Goal: Task Accomplishment & Management: Complete application form

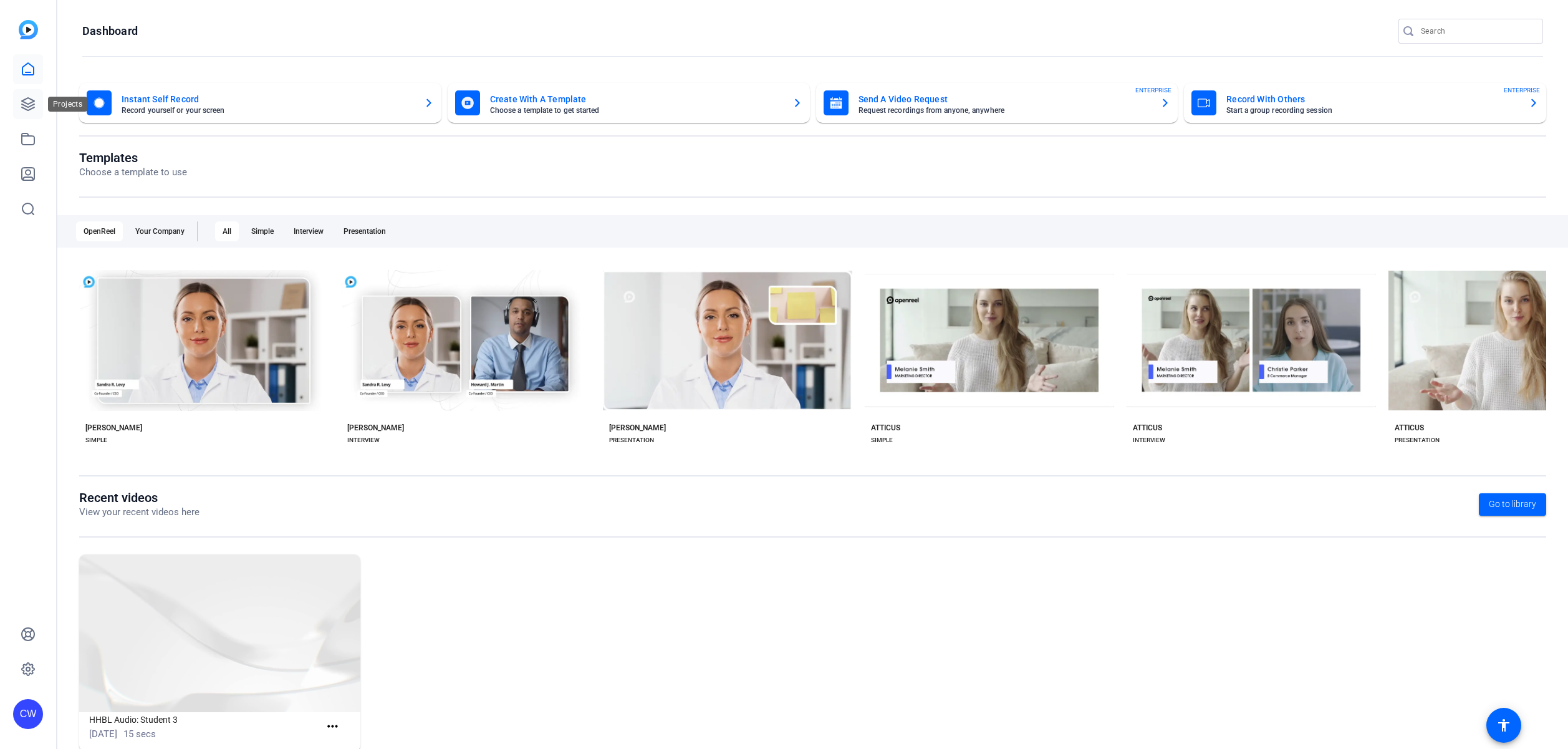
click at [25, 102] on icon at bounding box center [28, 104] width 15 height 15
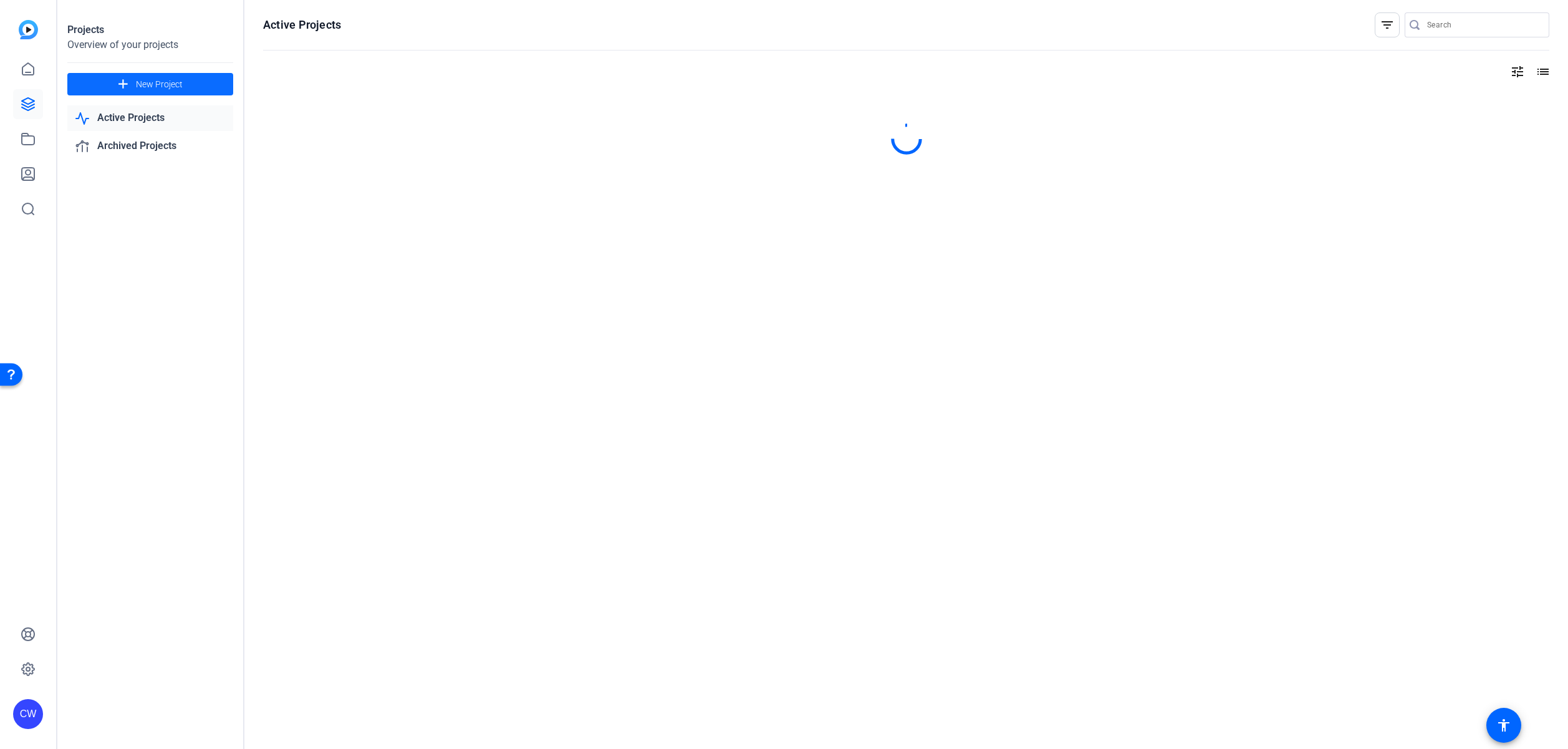
click at [205, 83] on span at bounding box center [150, 84] width 166 height 30
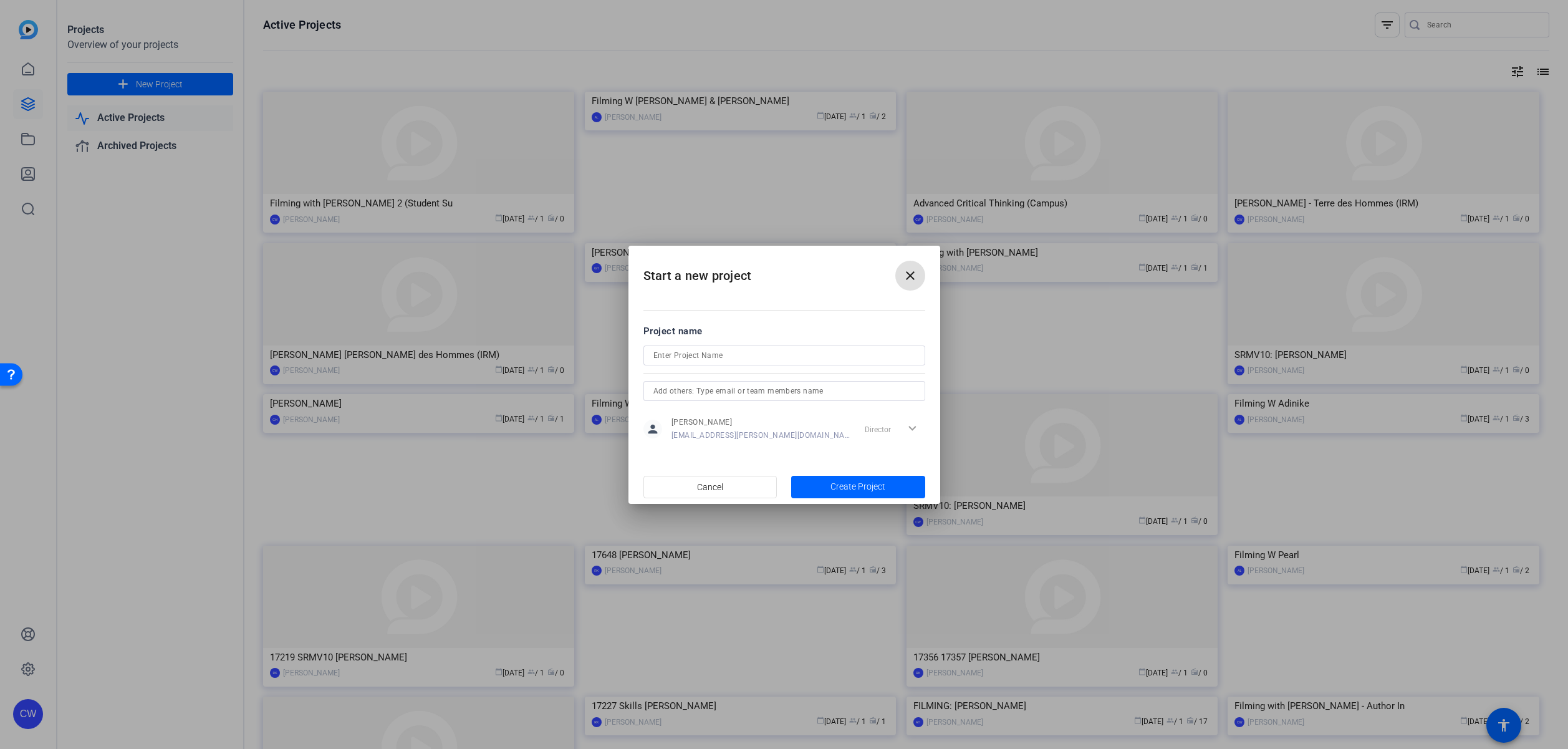
click at [675, 358] on input at bounding box center [784, 355] width 262 height 15
type input "[PERSON_NAME] (SRMV10)"
click at [827, 488] on span "button" at bounding box center [858, 486] width 134 height 30
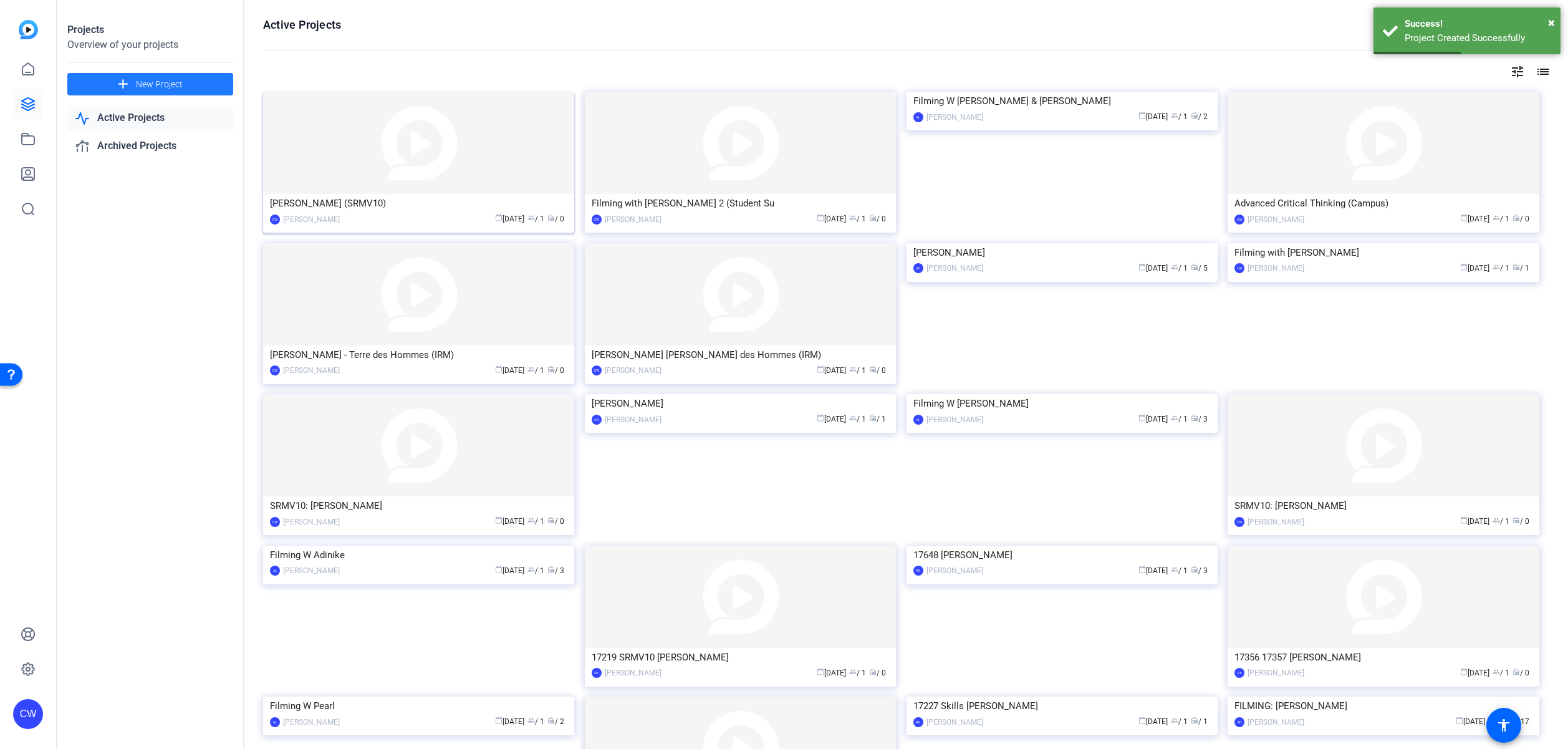
click at [403, 171] on img at bounding box center [419, 143] width 311 height 102
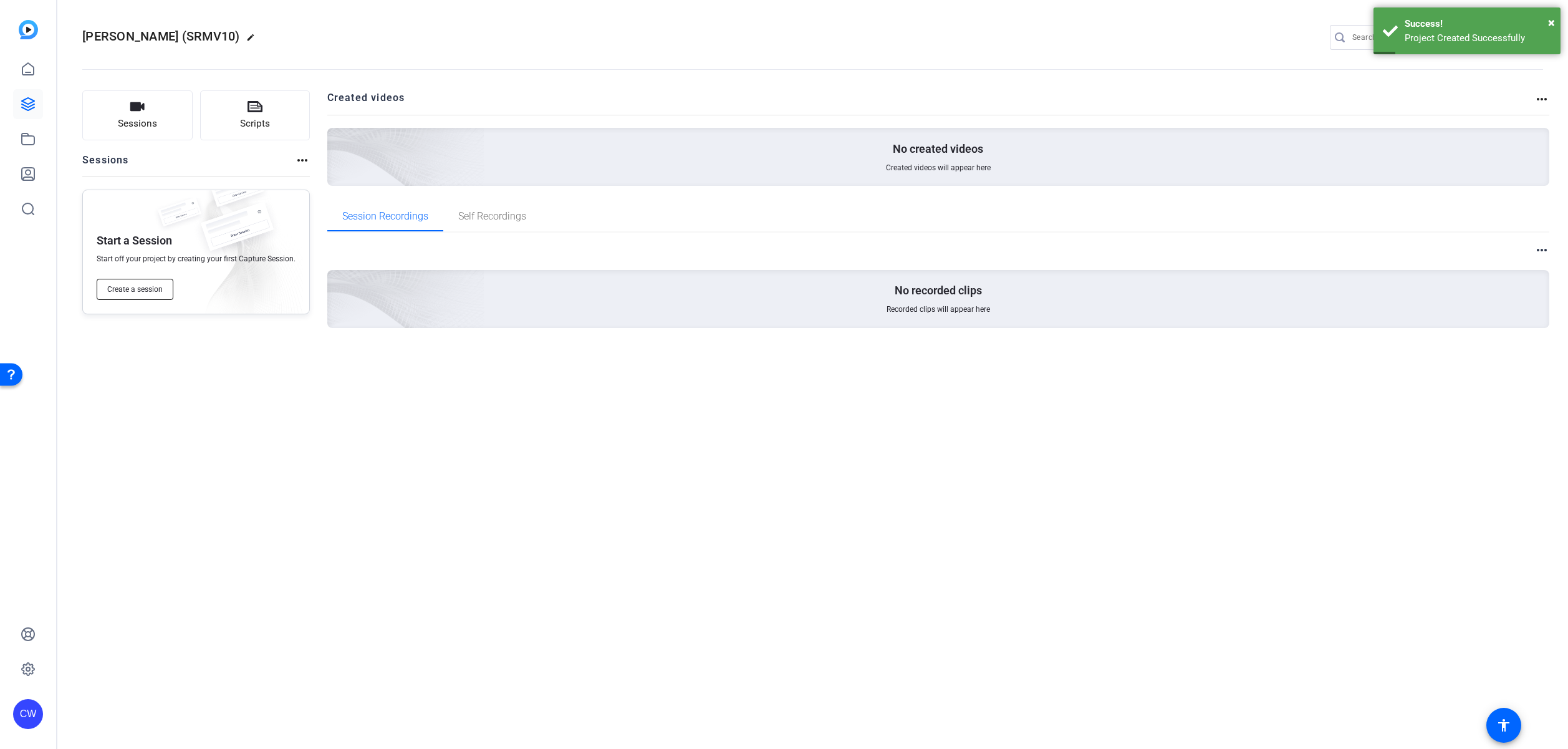
click at [151, 286] on span "Create a session" at bounding box center [135, 289] width 56 height 10
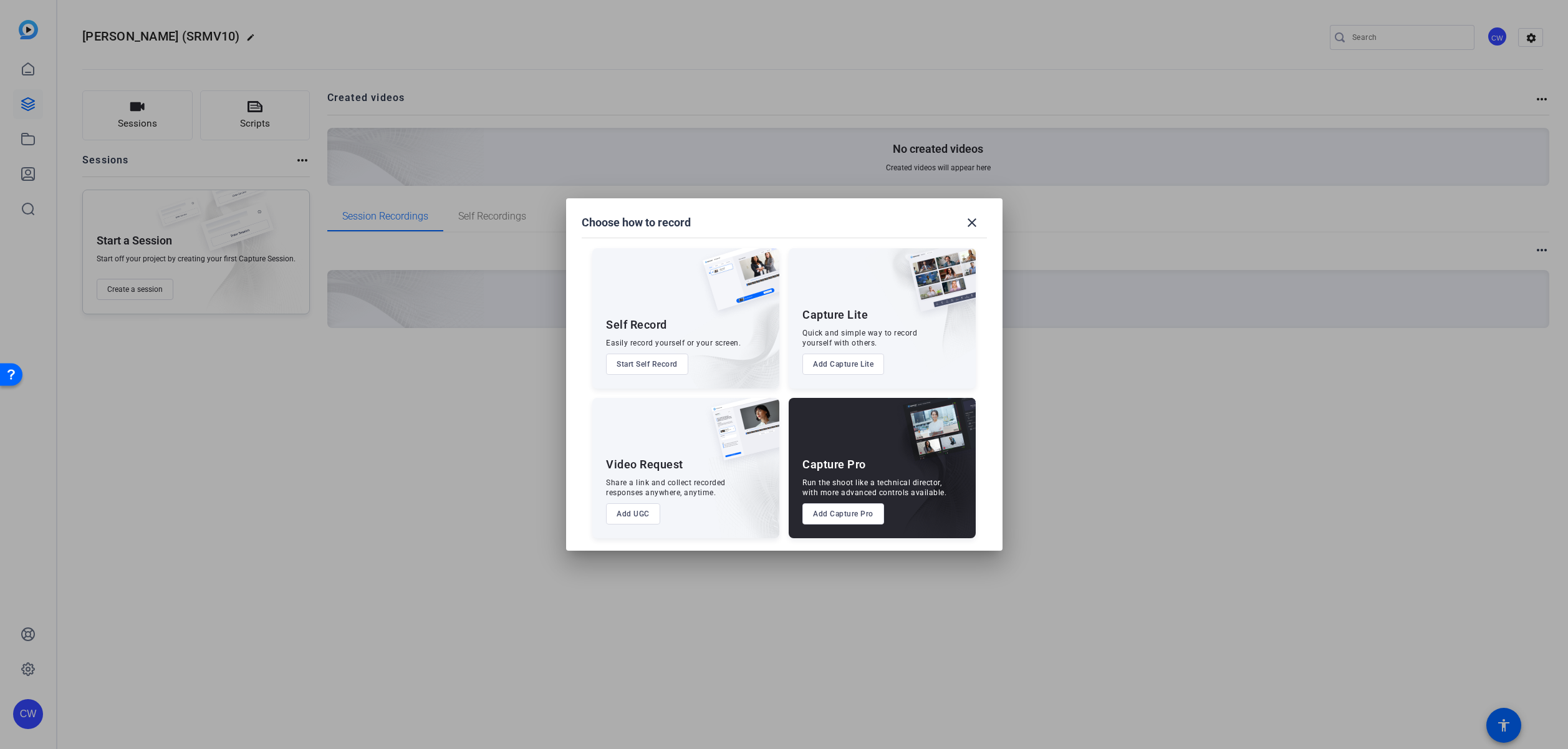
click at [847, 517] on button "Add Capture Pro" at bounding box center [843, 513] width 82 height 21
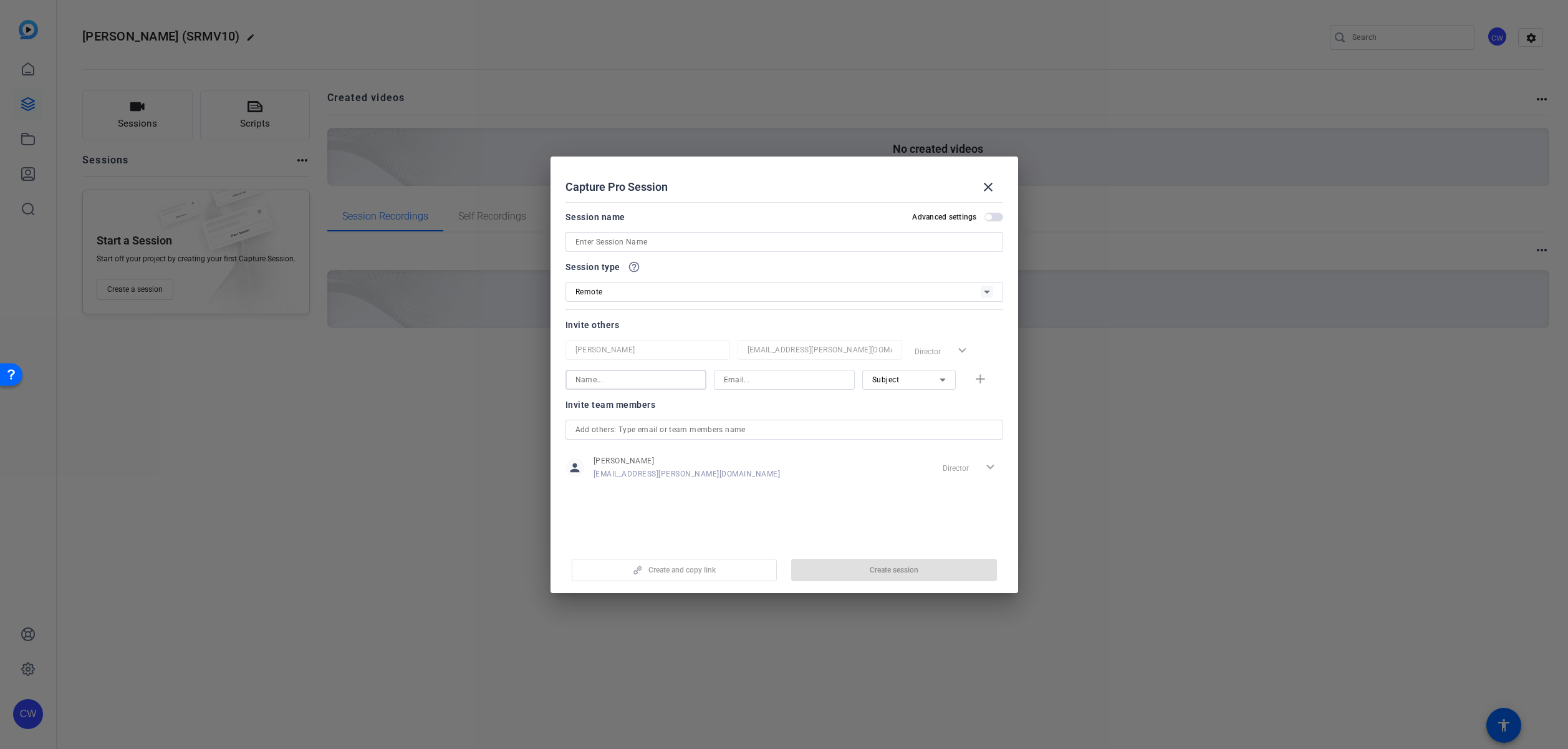
click at [650, 383] on input at bounding box center [636, 380] width 121 height 15
click at [745, 379] on input at bounding box center [784, 380] width 121 height 15
paste input "[PERSON_NAME][EMAIL_ADDRESS][PERSON_NAME][DOMAIN_NAME]"
type input "[PERSON_NAME][EMAIL_ADDRESS][PERSON_NAME][DOMAIN_NAME]"
click at [670, 382] on input at bounding box center [636, 380] width 121 height 15
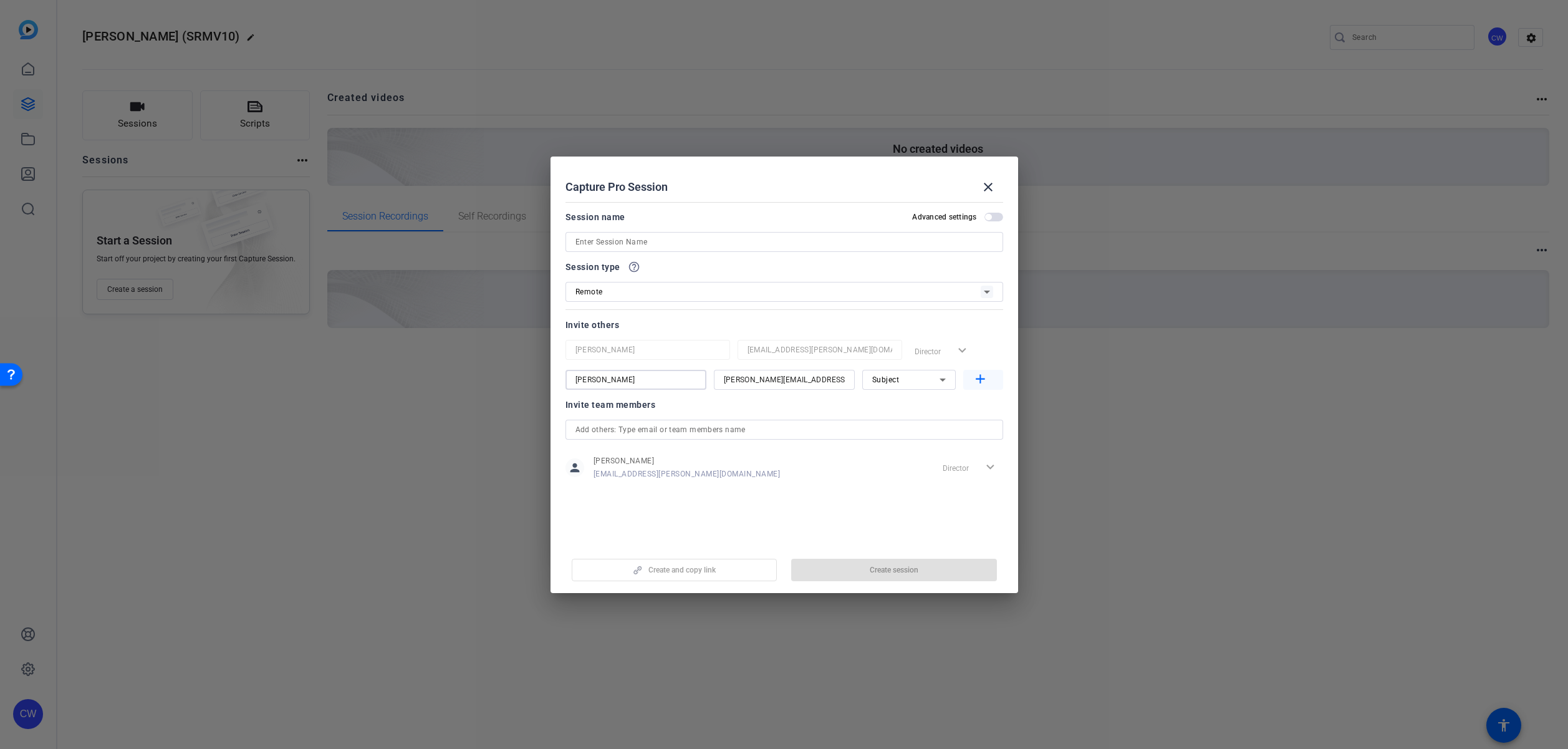
type input "[PERSON_NAME]"
click at [979, 380] on mat-icon "add" at bounding box center [981, 380] width 16 height 16
click at [678, 411] on input at bounding box center [636, 409] width 121 height 15
type input "[PERSON_NAME]"
click at [745, 411] on input at bounding box center [784, 409] width 121 height 15
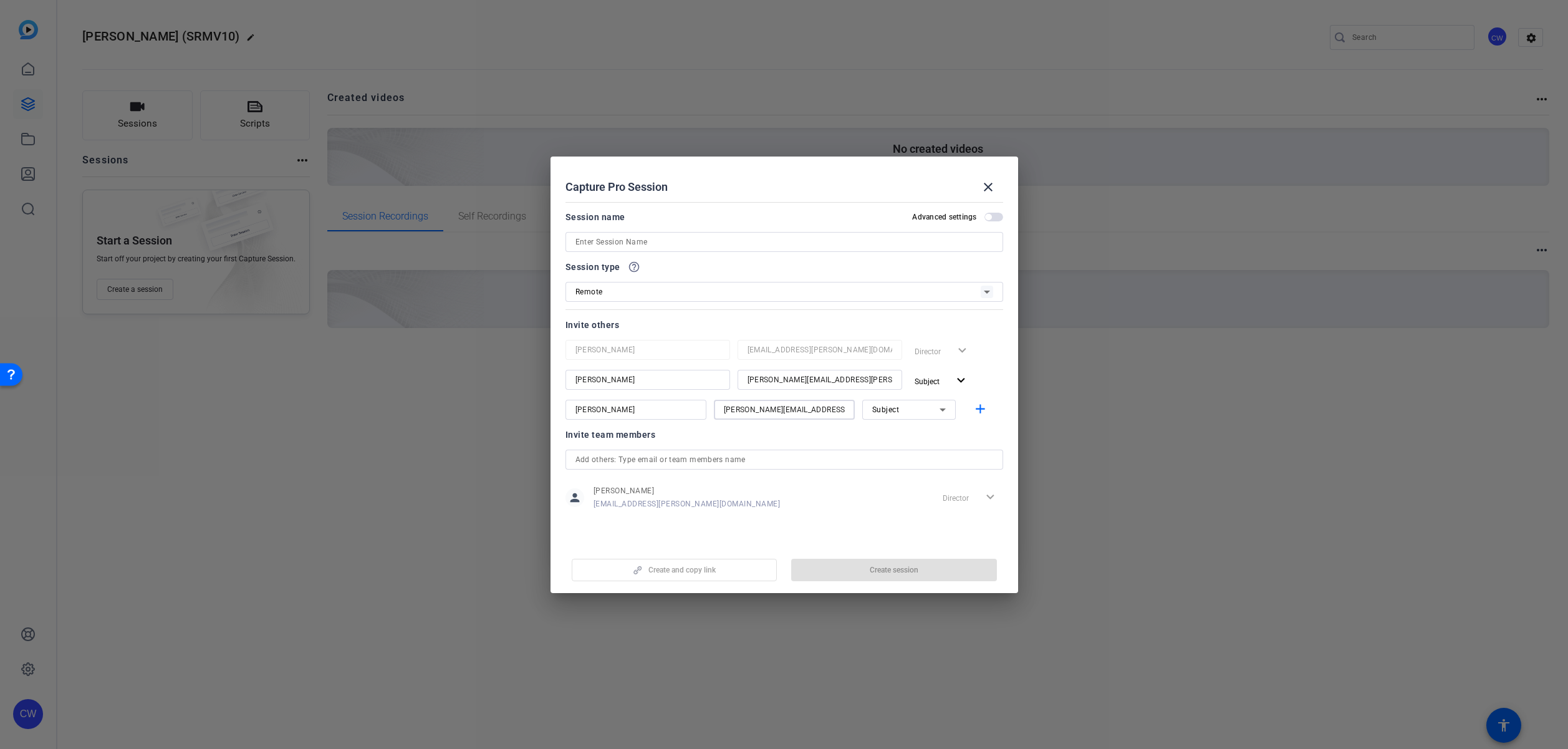
type input "[PERSON_NAME][EMAIL_ADDRESS][PERSON_NAME][DOMAIN_NAME]"
click at [916, 415] on div "Subject" at bounding box center [906, 409] width 67 height 16
click at [916, 453] on mat-option "Watcher" at bounding box center [909, 455] width 94 height 20
click at [983, 408] on mat-icon "add" at bounding box center [981, 409] width 16 height 16
click at [631, 242] on input at bounding box center [784, 242] width 418 height 15
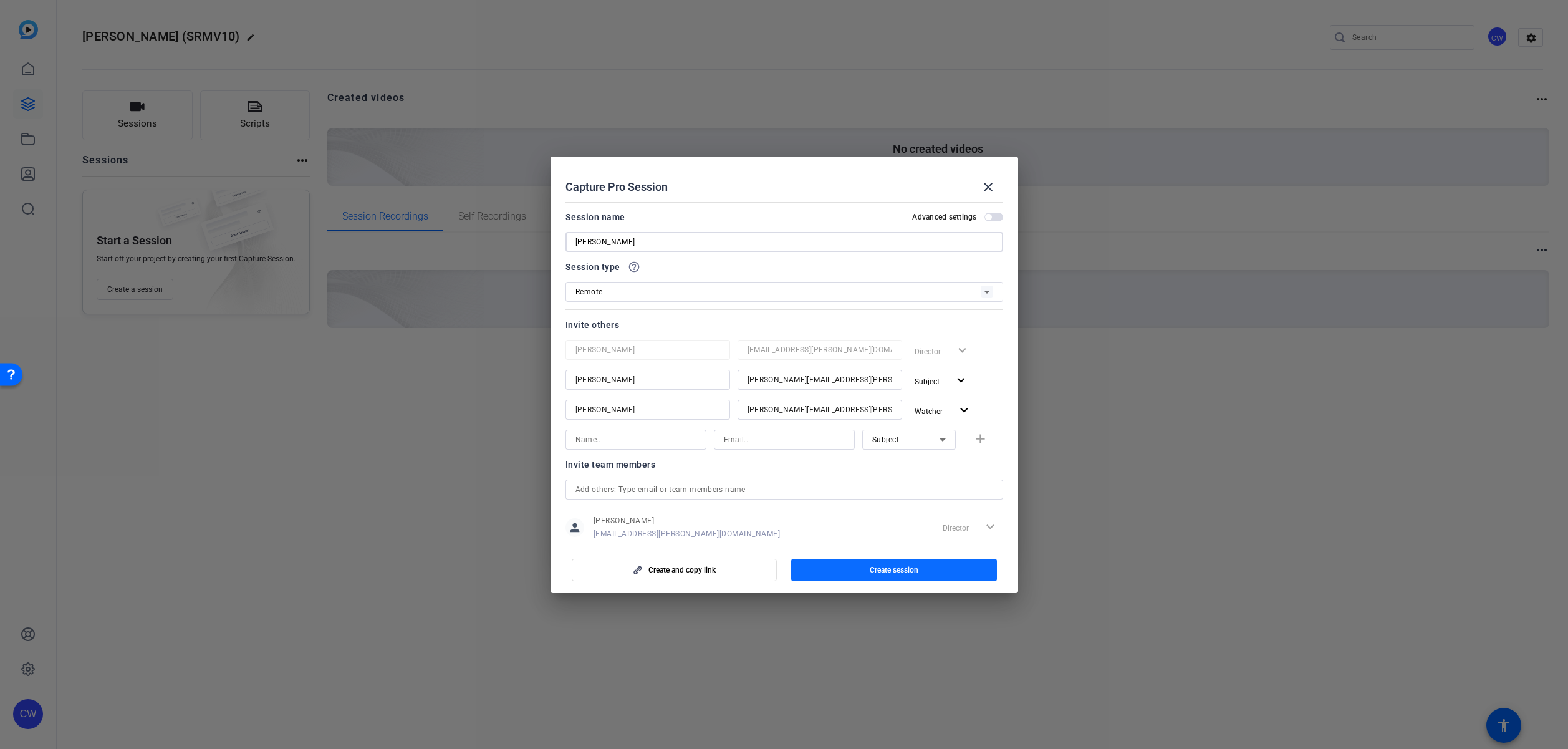
type input "[PERSON_NAME]"
click at [896, 567] on span "Create session" at bounding box center [893, 570] width 48 height 10
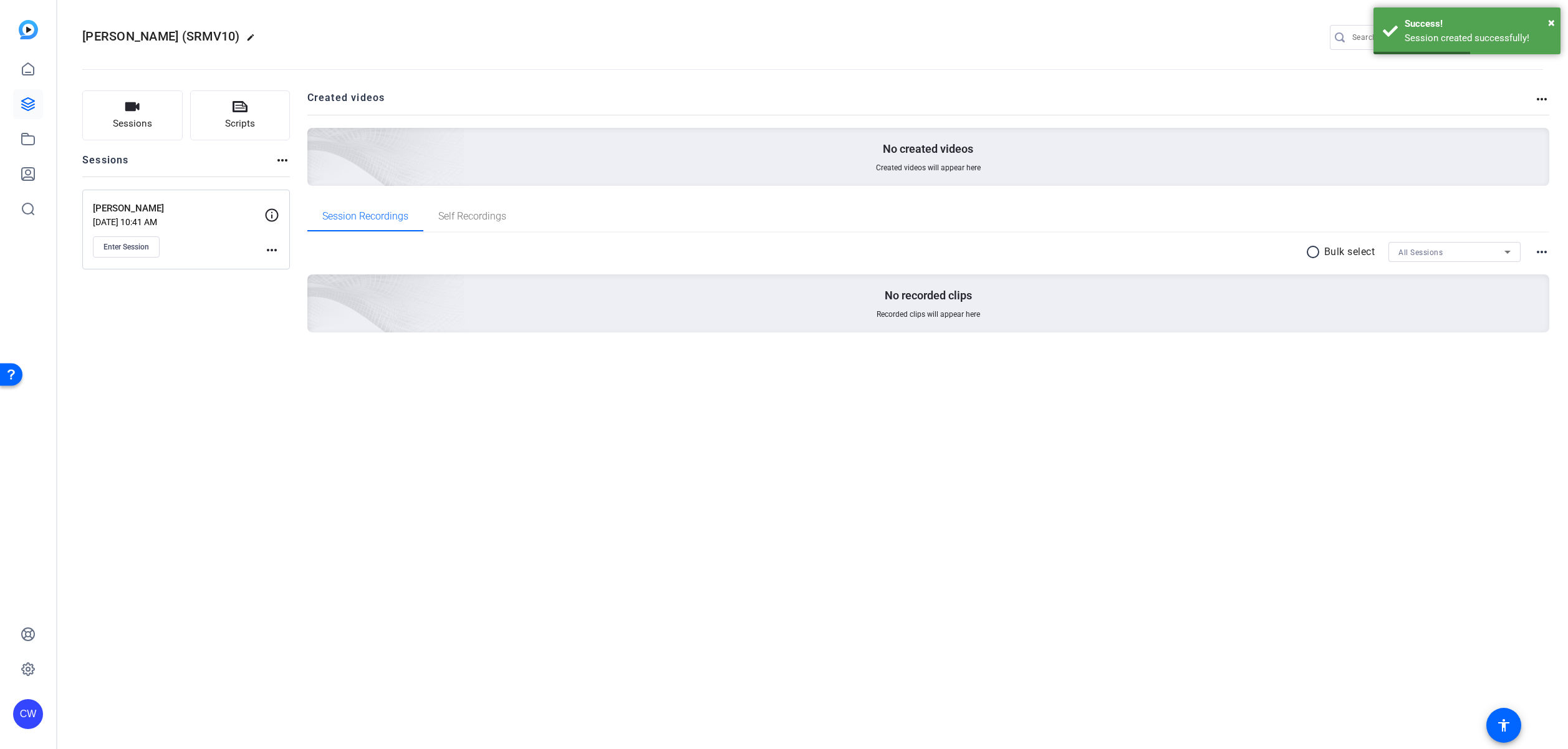
click at [268, 251] on mat-icon "more_horiz" at bounding box center [271, 250] width 15 height 15
click at [285, 266] on span "Edit Session" at bounding box center [302, 268] width 57 height 15
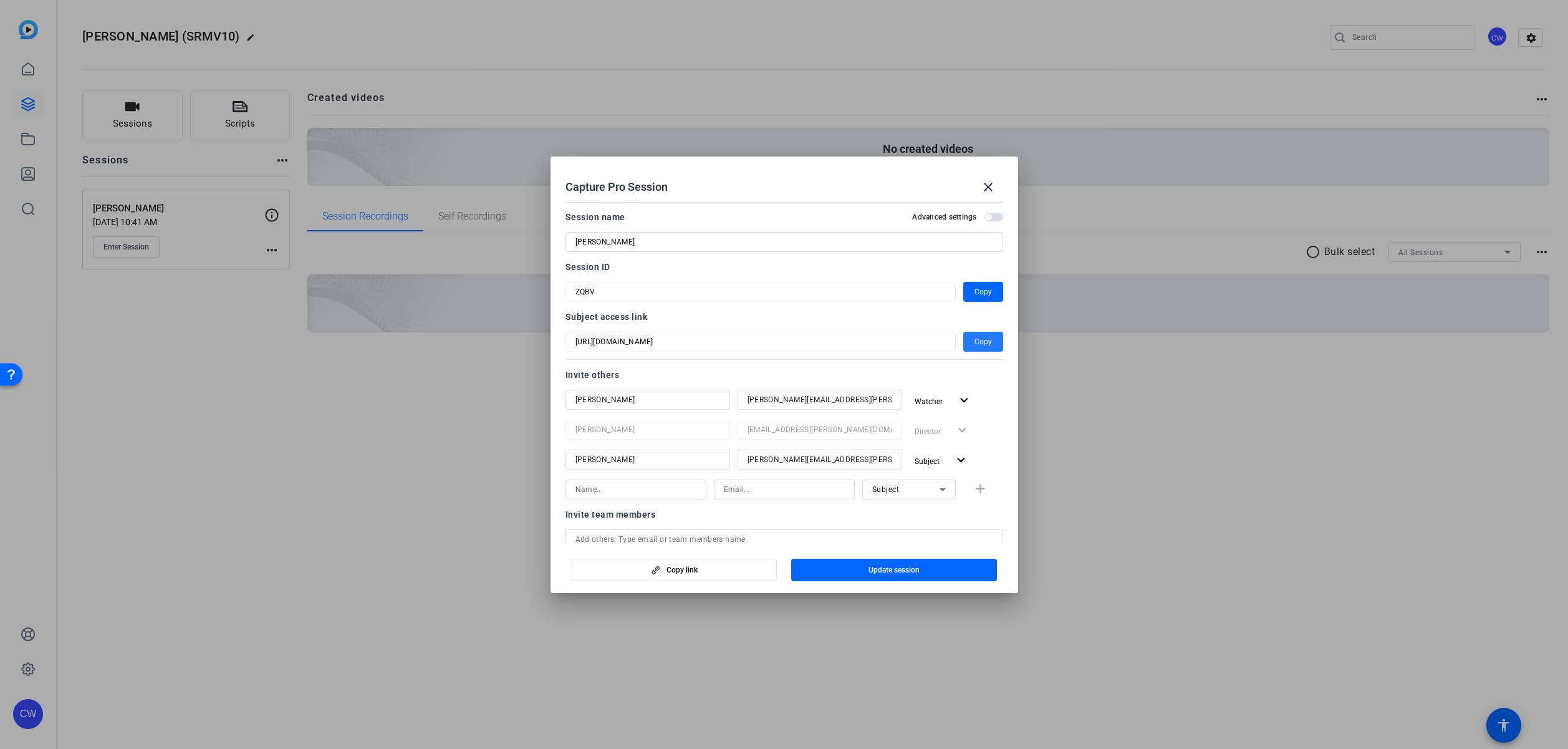
click at [982, 343] on span "Copy" at bounding box center [983, 341] width 17 height 15
click at [965, 292] on span "button" at bounding box center [983, 292] width 40 height 30
